Goal: Navigation & Orientation: Find specific page/section

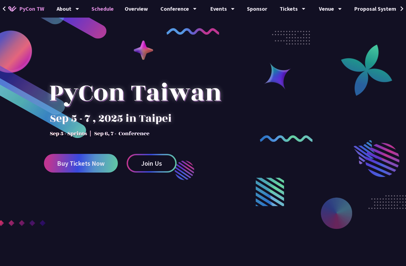
click at [95, 7] on link "Schedule" at bounding box center [102, 9] width 33 height 18
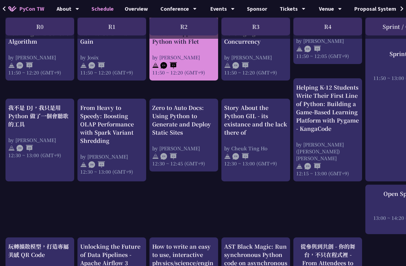
scroll to position [296, 0]
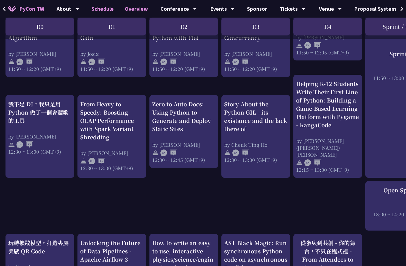
click at [136, 6] on link "Overview" at bounding box center [136, 9] width 34 height 18
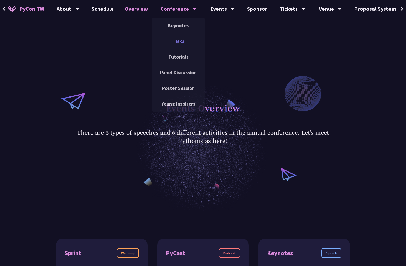
click at [177, 37] on link "Talks" at bounding box center [178, 41] width 53 height 13
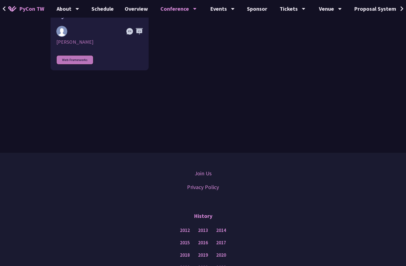
scroll to position [1842, 0]
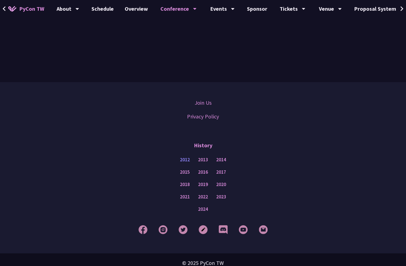
click at [187, 156] on link "2012" at bounding box center [185, 159] width 10 height 7
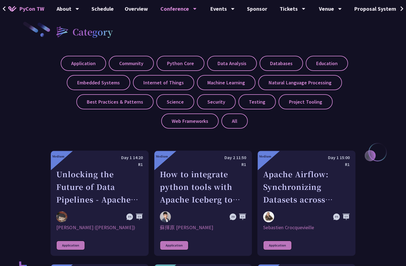
scroll to position [0, 0]
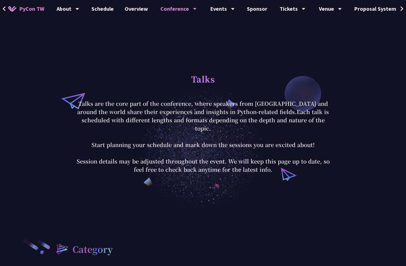
click at [403, 6] on icon at bounding box center [402, 8] width 4 height 5
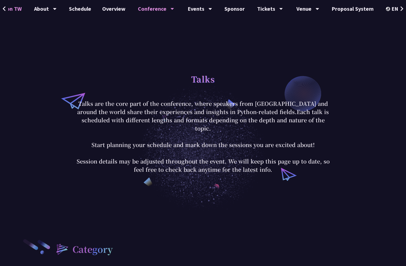
scroll to position [0, 24]
click at [344, 9] on link "Proposal System" at bounding box center [351, 9] width 53 height 18
